Goal: Task Accomplishment & Management: Use online tool/utility

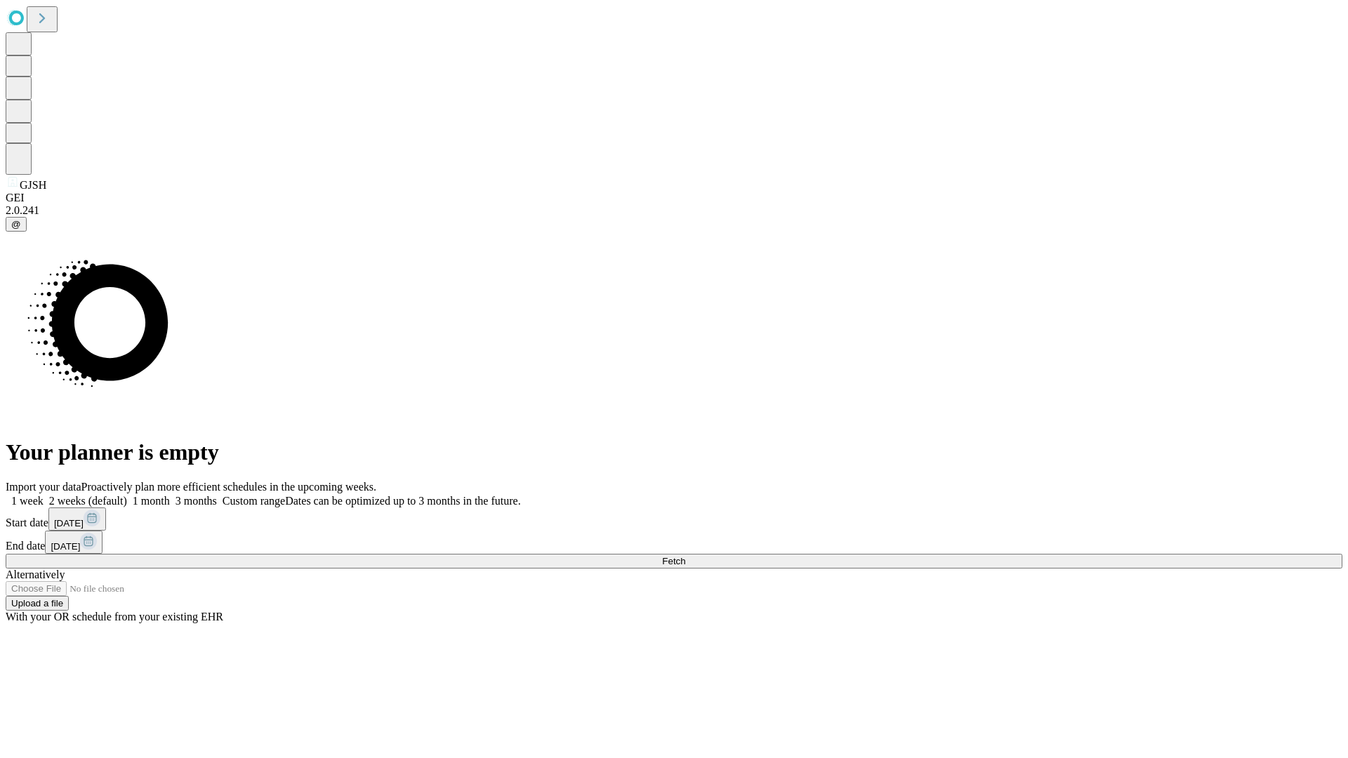
click at [685, 556] on span "Fetch" at bounding box center [673, 561] width 23 height 11
